Goal: Task Accomplishment & Management: Complete application form

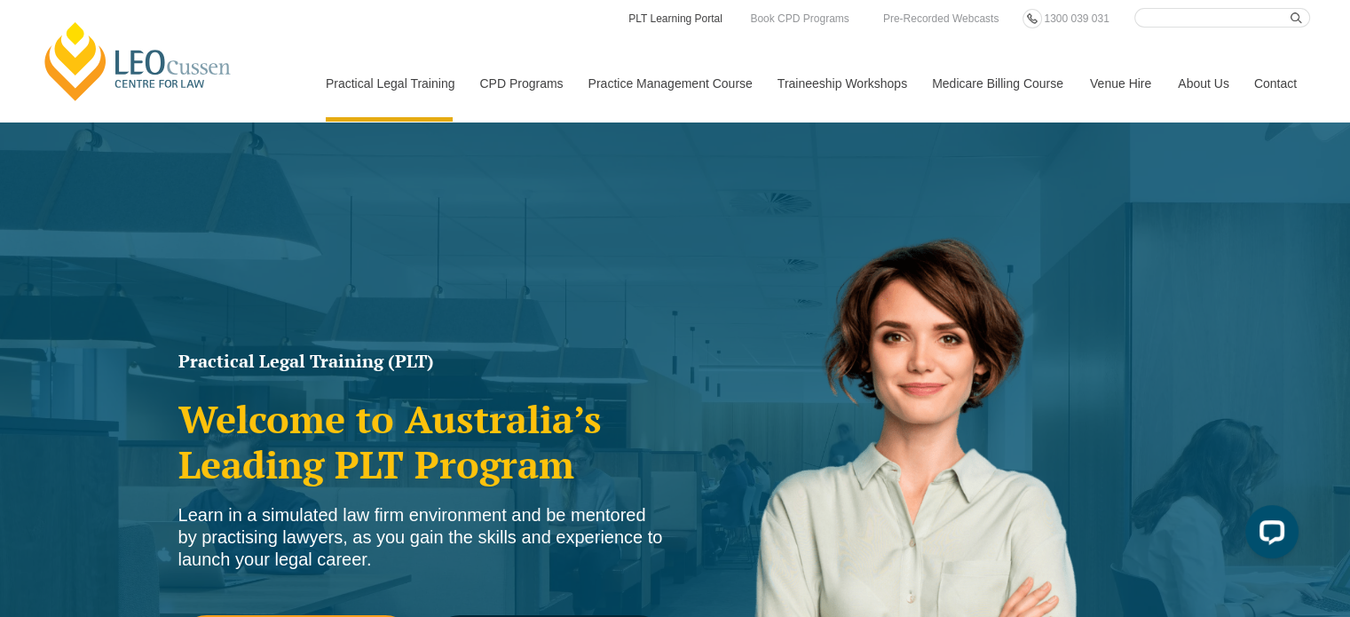
click at [692, 15] on link "PLT Learning Portal" at bounding box center [676, 19] width 98 height 20
